Goal: Task Accomplishment & Management: Complete application form

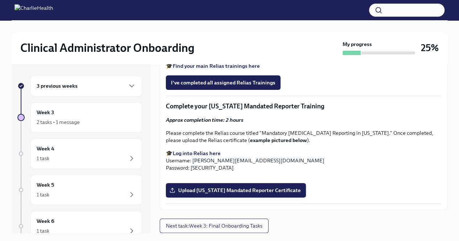
scroll to position [946, 0]
click at [233, 189] on span "Upload [US_STATE] Mandated Reporter Certificate" at bounding box center [236, 190] width 130 height 7
click at [0, 0] on input "Upload [US_STATE] Mandated Reporter Certificate" at bounding box center [0, 0] width 0 height 0
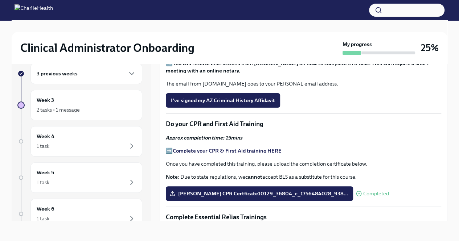
scroll to position [302, 0]
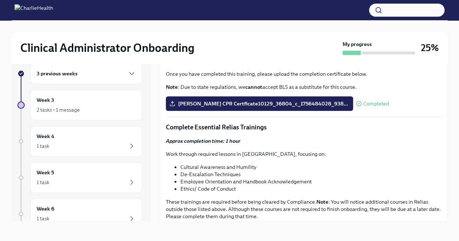
scroll to position [392, 0]
click at [235, 14] on span "I've signed my AZ Criminal History Affidavit" at bounding box center [223, 10] width 104 height 7
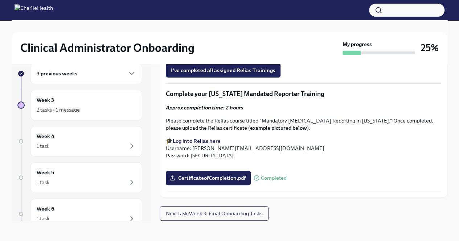
scroll to position [946, 0]
click at [188, 214] on span "Next task : Week 3: Final Onboarding Tasks" at bounding box center [214, 213] width 97 height 7
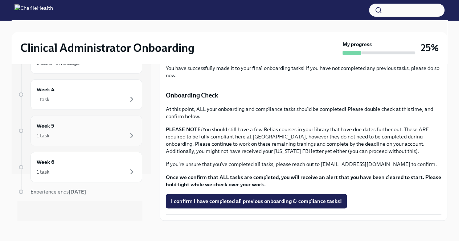
scroll to position [23, 0]
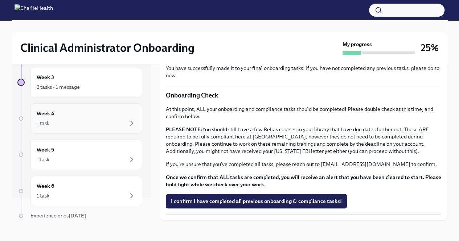
click at [61, 130] on div "Week 4 1 task" at bounding box center [87, 118] width 112 height 31
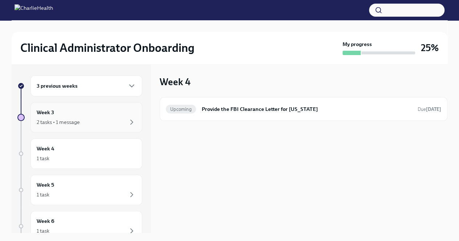
click at [64, 123] on div "2 tasks • 1 message" at bounding box center [58, 122] width 43 height 7
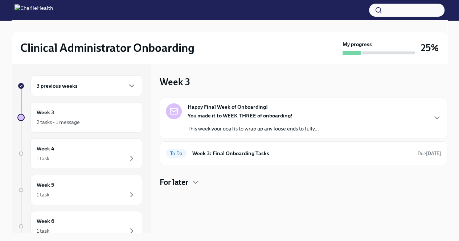
click at [66, 95] on div "3 previous weeks" at bounding box center [87, 86] width 112 height 21
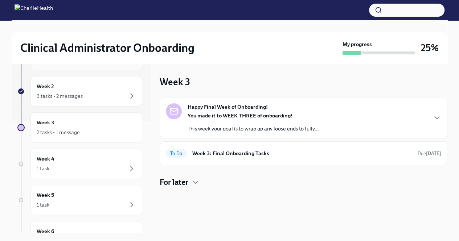
scroll to position [97, 0]
